Goal: Information Seeking & Learning: Learn about a topic

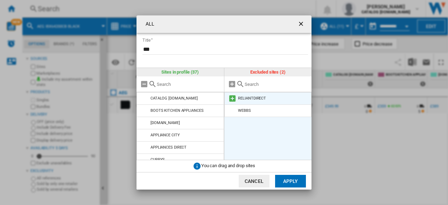
click at [232, 96] on md-icon at bounding box center [232, 98] width 8 height 8
click at [232, 99] on md-icon at bounding box center [232, 98] width 8 height 8
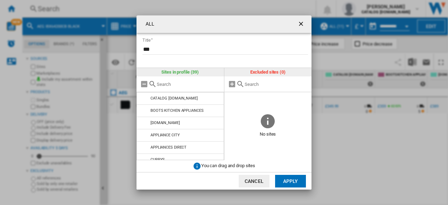
click at [281, 178] on button "Apply" at bounding box center [290, 181] width 31 height 13
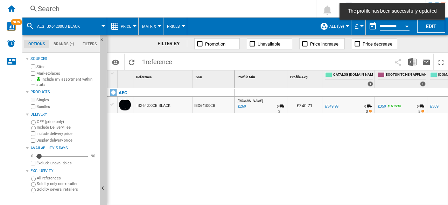
click at [47, 7] on div "Search" at bounding box center [168, 9] width 260 height 10
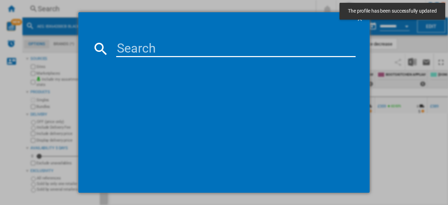
click at [137, 47] on input at bounding box center [235, 48] width 239 height 17
paste input "BSX23101XM"
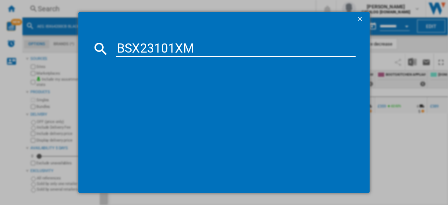
type input "BSX23101XM"
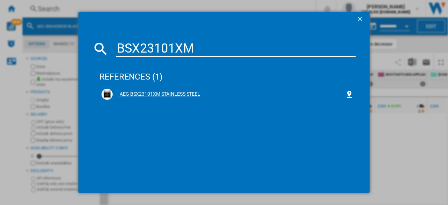
click at [155, 94] on div "AEG BSX23101XM STAINLESS STEEL" at bounding box center [229, 94] width 232 height 7
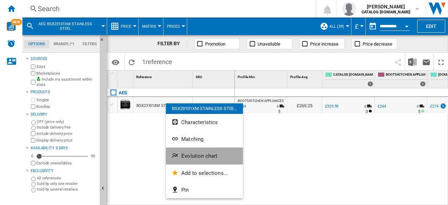
click at [182, 158] on span "Evolution chart" at bounding box center [199, 156] width 36 height 6
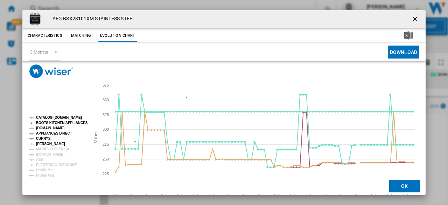
click at [42, 144] on tspan "[PERSON_NAME]" at bounding box center [50, 144] width 29 height 4
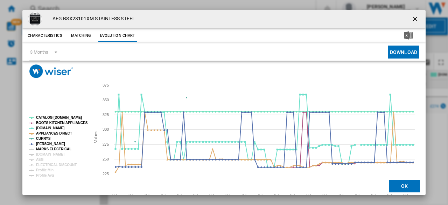
click at [44, 147] on tspan "MARKS ELECTRICAL" at bounding box center [53, 149] width 35 height 4
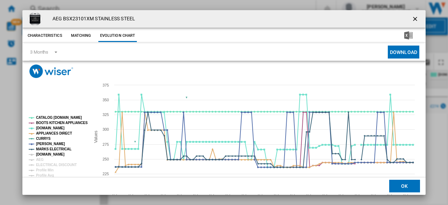
click at [43, 154] on tspan "[DOMAIN_NAME]" at bounding box center [50, 154] width 28 height 4
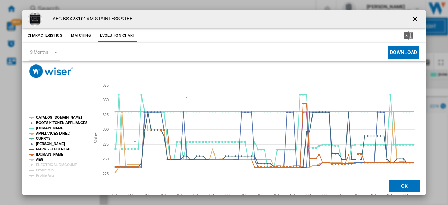
click at [41, 160] on tspan "AEG" at bounding box center [40, 159] width 8 height 4
click at [42, 165] on tspan "ELECTRICAL DISCOUNT" at bounding box center [56, 165] width 41 height 4
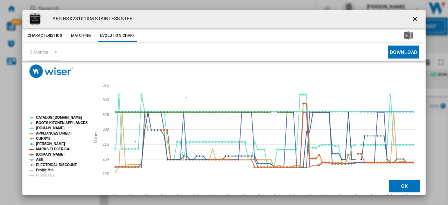
click at [43, 169] on tspan "Profile Min" at bounding box center [44, 170] width 17 height 4
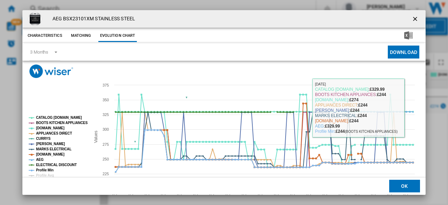
click at [411, 19] on ng-md-icon "getI18NText('BUTTONS.CLOSE_DIALOG')" at bounding box center [415, 19] width 8 height 8
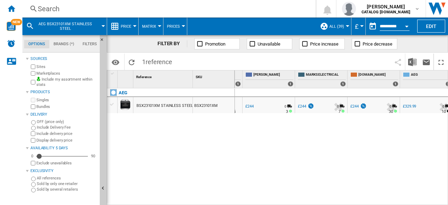
click at [354, 107] on div "£244" at bounding box center [354, 106] width 8 height 5
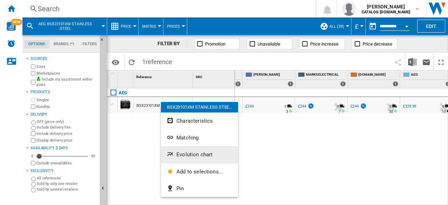
click at [188, 155] on span "Evolution chart" at bounding box center [194, 154] width 36 height 6
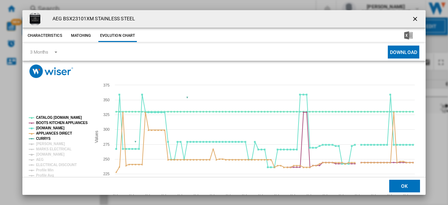
click at [45, 140] on tspan "CURRYS" at bounding box center [43, 138] width 15 height 4
click at [45, 148] on tspan "MARKS ELECTRICAL" at bounding box center [53, 149] width 35 height 4
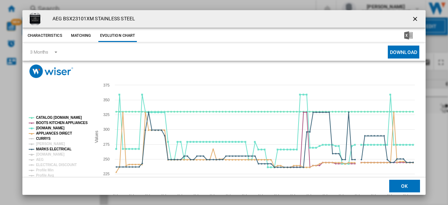
click at [45, 140] on tspan "CURRYS" at bounding box center [43, 138] width 15 height 4
click at [46, 145] on tspan "[PERSON_NAME]" at bounding box center [50, 144] width 29 height 4
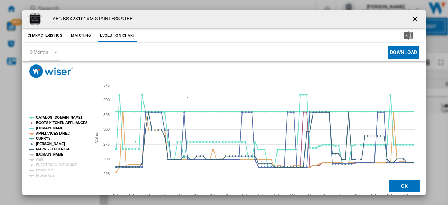
click at [46, 153] on tspan "[DOMAIN_NAME]" at bounding box center [50, 154] width 28 height 4
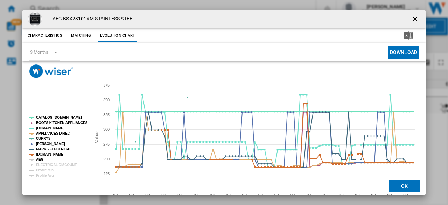
click at [39, 161] on tspan "AEG" at bounding box center [40, 159] width 8 height 4
click at [43, 165] on tspan "ELECTRICAL DISCOUNT" at bounding box center [56, 165] width 41 height 4
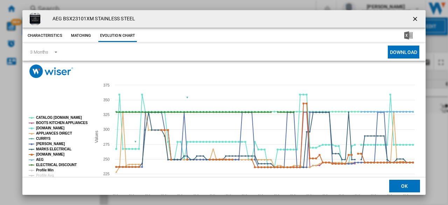
click at [44, 169] on tspan "Profile Min" at bounding box center [44, 170] width 17 height 4
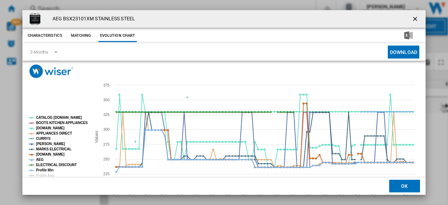
click at [412, 17] on ng-md-icon "getI18NText('BUTTONS.CLOSE_DIALOG')" at bounding box center [415, 19] width 8 height 8
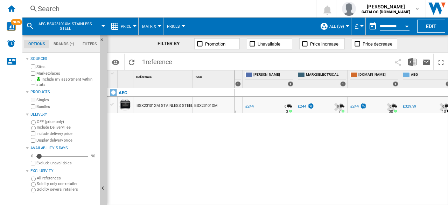
click at [78, 12] on div "Search" at bounding box center [168, 9] width 260 height 10
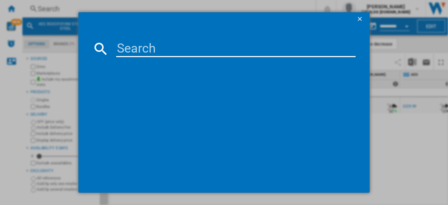
type input "DUB331110M"
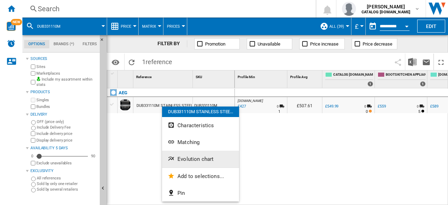
click at [188, 165] on button "Evolution chart" at bounding box center [200, 158] width 77 height 17
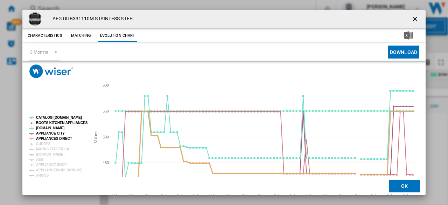
click at [44, 142] on tspan "CURRYS" at bounding box center [43, 144] width 15 height 4
click at [44, 148] on tspan "MARKS ELECTRICAL" at bounding box center [53, 149] width 35 height 4
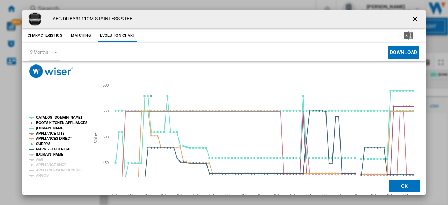
click at [44, 153] on tspan "[DOMAIN_NAME]" at bounding box center [50, 154] width 28 height 4
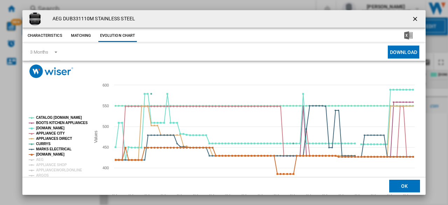
click at [41, 159] on tspan "AEG" at bounding box center [40, 159] width 8 height 4
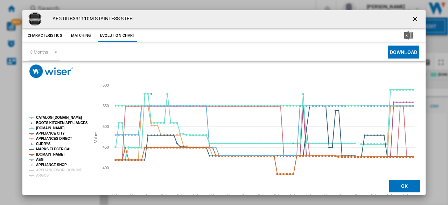
drag, startPoint x: 47, startPoint y: 165, endPoint x: 47, endPoint y: 169, distance: 4.2
click at [47, 165] on tspan "APPLIANCE SHOP" at bounding box center [51, 165] width 31 height 4
click at [46, 169] on tspan "APPLIANCEWORLDONLINE" at bounding box center [59, 170] width 46 height 4
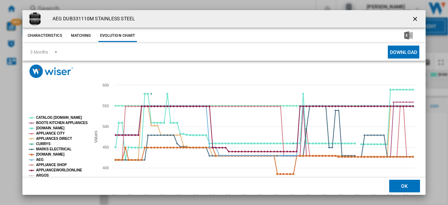
click at [44, 174] on tspan "ARGOS" at bounding box center [42, 175] width 13 height 4
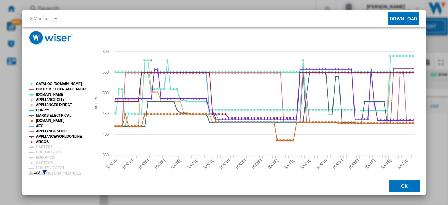
scroll to position [34, 0]
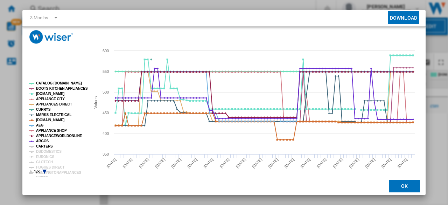
click at [41, 145] on tspan "CARTERS" at bounding box center [44, 146] width 17 height 4
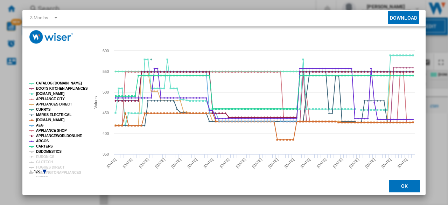
click at [41, 151] on tspan "DBDOMESTICS" at bounding box center [49, 151] width 26 height 4
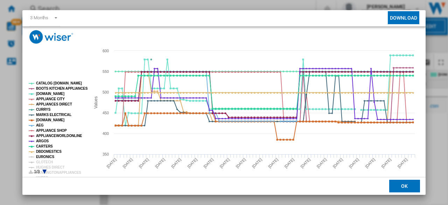
click at [41, 155] on tspan "EURONICS" at bounding box center [45, 157] width 18 height 4
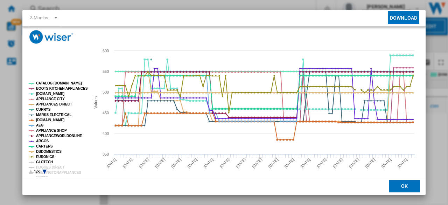
click at [40, 162] on tspan "GLOTECH" at bounding box center [44, 162] width 17 height 4
click at [43, 166] on tspan "HUGHES DIRECT" at bounding box center [50, 167] width 28 height 4
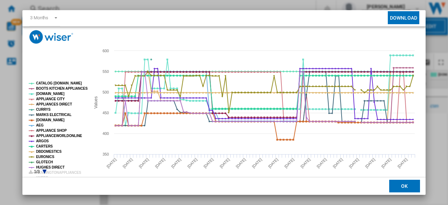
click at [43, 170] on icon "Product popup" at bounding box center [44, 171] width 4 height 4
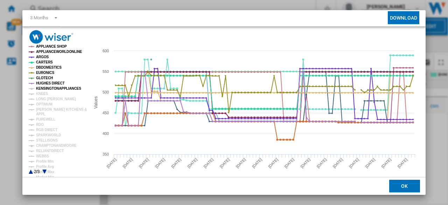
click at [51, 88] on tspan "KENSINGTONAPPLIANCES" at bounding box center [58, 88] width 45 height 4
click at [45, 92] on tspan "KNEES" at bounding box center [42, 94] width 12 height 4
click at [47, 98] on tspan "LONG [PERSON_NAME]" at bounding box center [56, 99] width 40 height 4
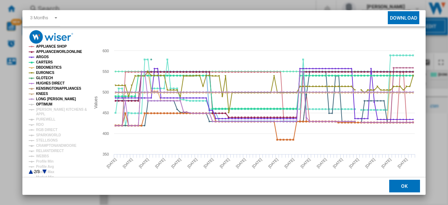
click at [46, 104] on tspan "OPTIMUM" at bounding box center [44, 104] width 16 height 4
click at [44, 108] on tspan "[PERSON_NAME] KITCHENS &" at bounding box center [61, 109] width 51 height 4
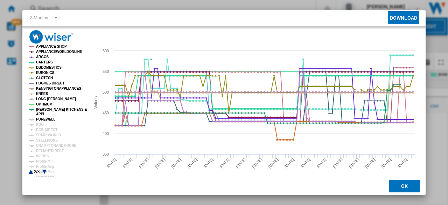
click at [42, 119] on tspan "PUREWELL" at bounding box center [45, 119] width 19 height 4
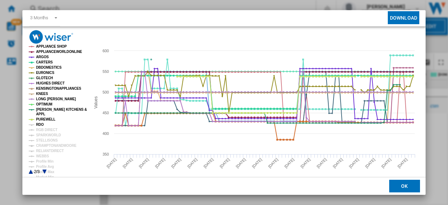
click at [41, 124] on tspan "RDO" at bounding box center [40, 124] width 8 height 4
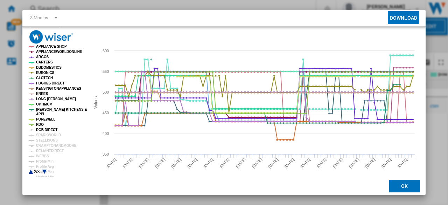
click at [45, 129] on tspan "RGB DIRECT" at bounding box center [46, 130] width 21 height 4
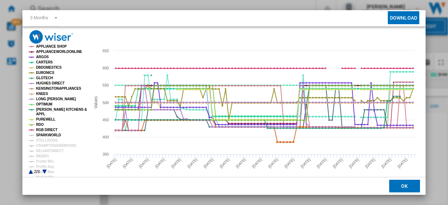
click at [44, 133] on tspan "SPARKWORLD" at bounding box center [48, 135] width 25 height 4
click at [42, 140] on tspan "STELLISONS" at bounding box center [47, 140] width 22 height 4
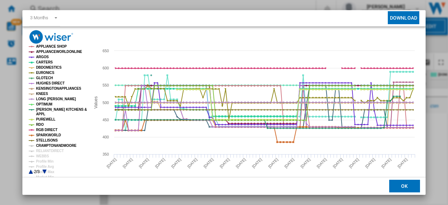
click at [43, 145] on tspan "CRAMPTONANDMOORE" at bounding box center [56, 145] width 41 height 4
click at [43, 151] on tspan "RELIANTDIRECT" at bounding box center [50, 151] width 28 height 4
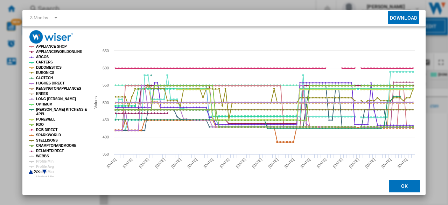
click at [43, 154] on tspan "WEBBS" at bounding box center [42, 156] width 13 height 4
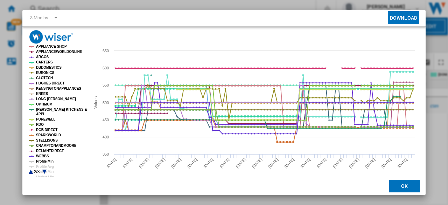
click at [43, 160] on tspan "Profile Min" at bounding box center [44, 161] width 17 height 4
